Goal: Task Accomplishment & Management: Manage account settings

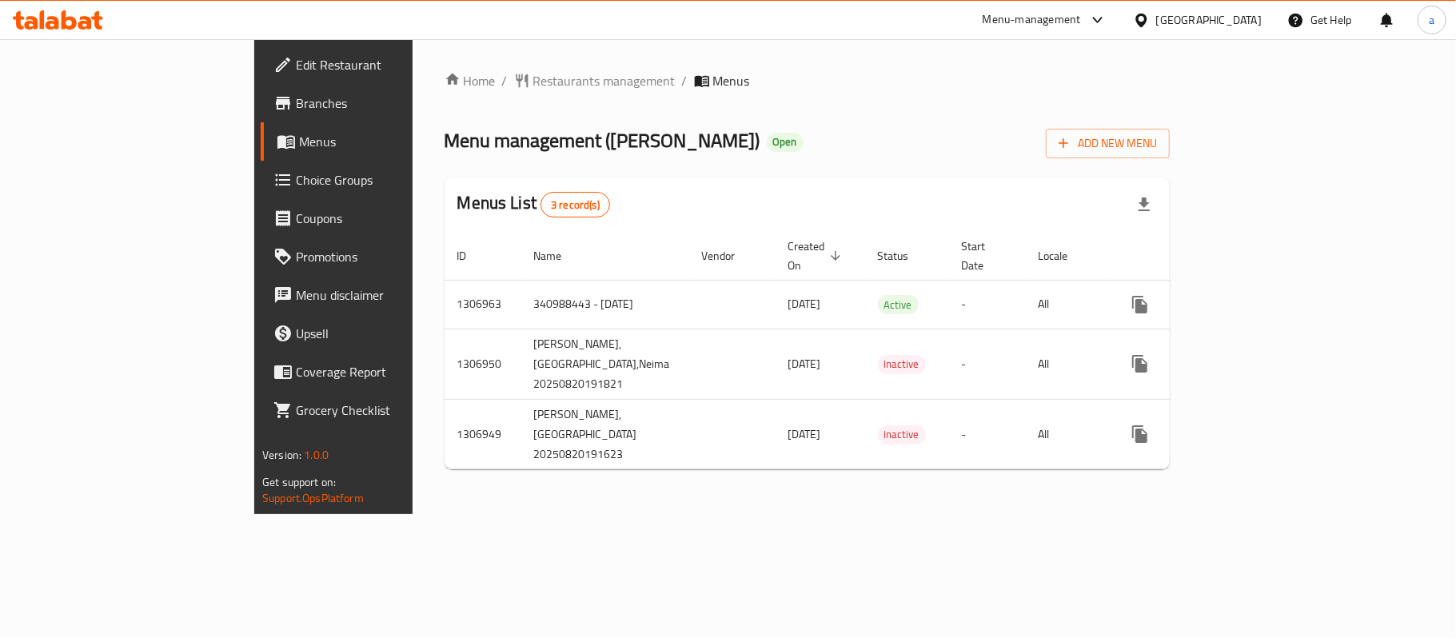
click at [296, 171] on span "Choice Groups" at bounding box center [390, 179] width 189 height 19
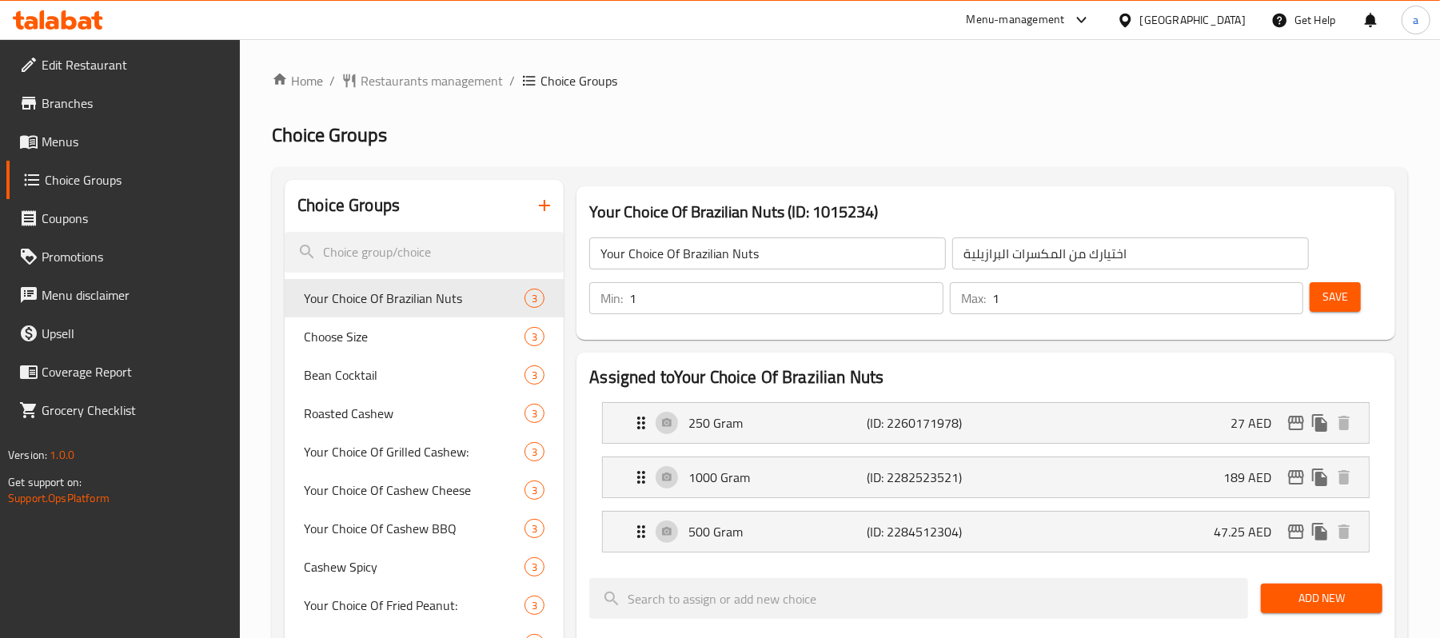
click at [884, 138] on h2 "Choice Groups" at bounding box center [840, 135] width 1136 height 26
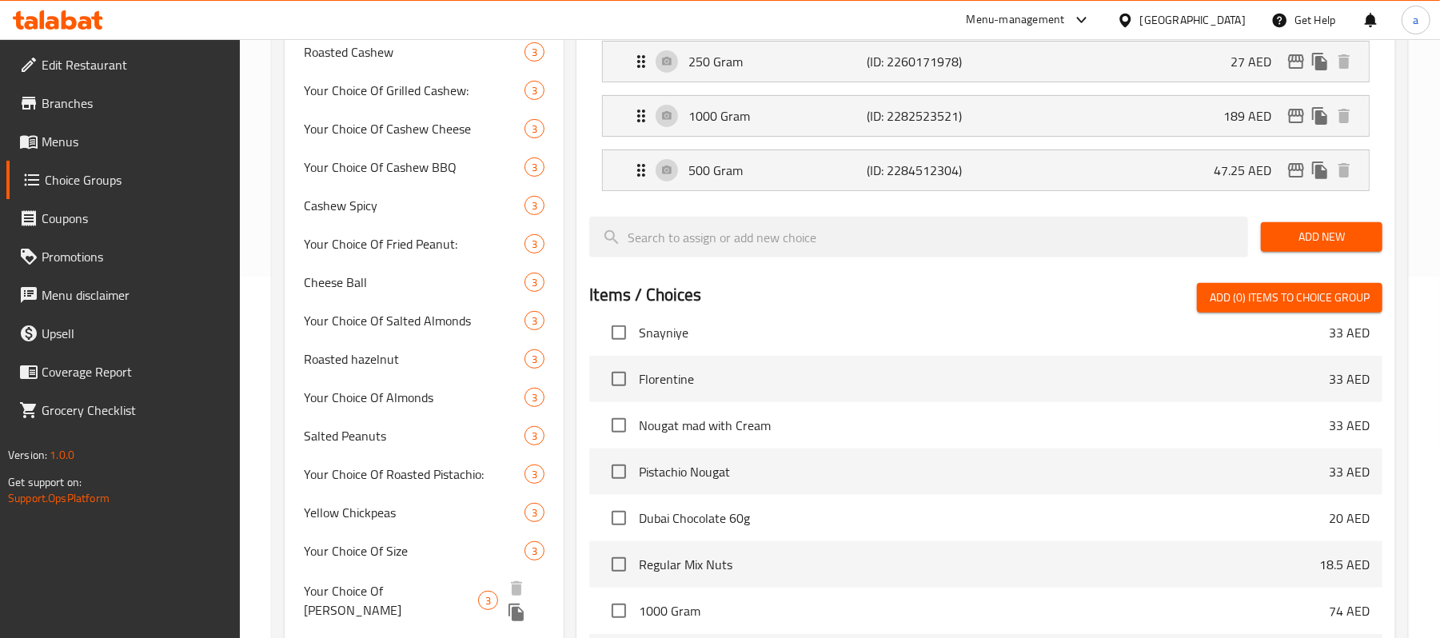
scroll to position [667, 0]
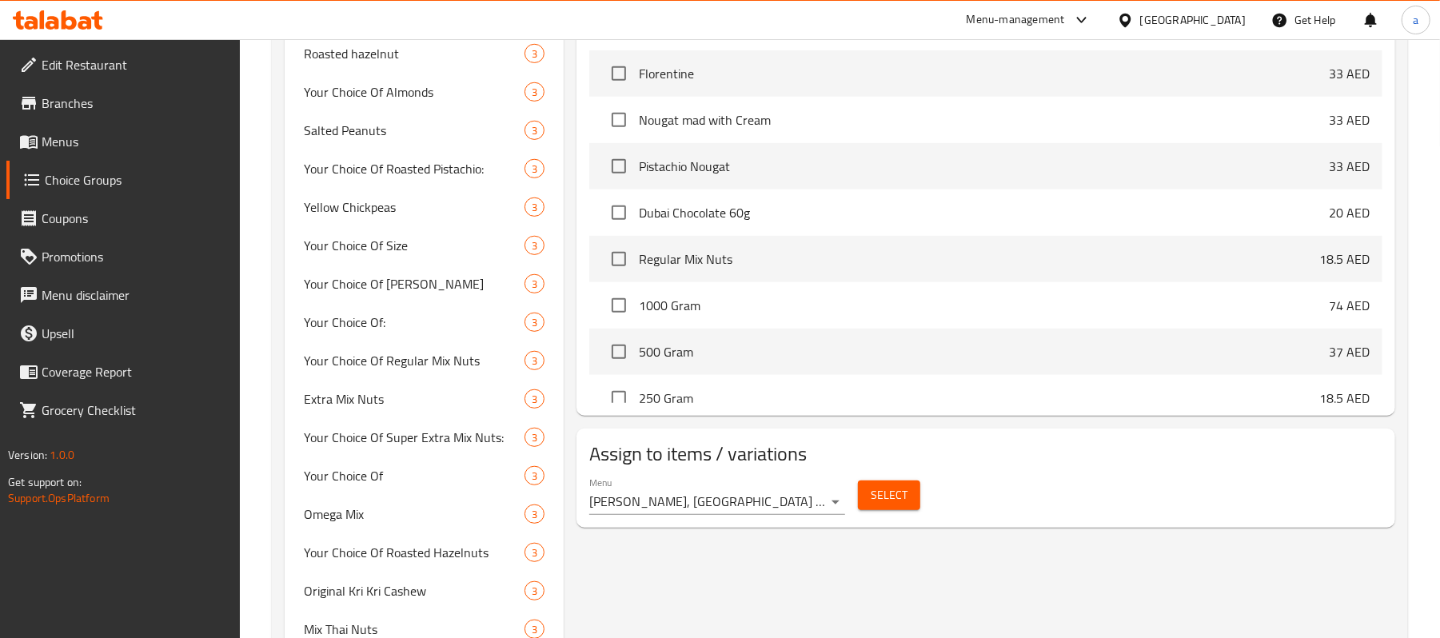
click at [619, 210] on input "checkbox" at bounding box center [619, 213] width 34 height 34
checkbox input "false"
click at [24, 27] on icon at bounding box center [58, 19] width 90 height 19
